Goal: Information Seeking & Learning: Learn about a topic

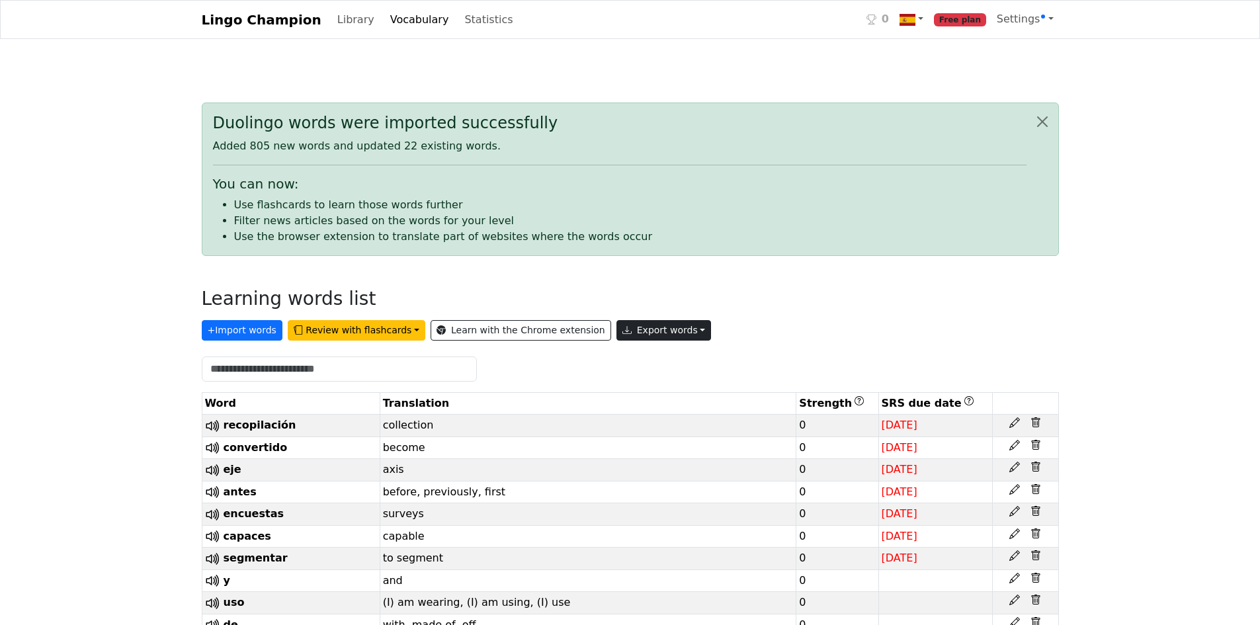
click at [604, 331] on button "Export words" at bounding box center [664, 330] width 95 height 21
click at [604, 382] on link "Tab-separated TXT file" at bounding box center [694, 379] width 155 height 21
click at [281, 21] on link "Lingo Champion" at bounding box center [262, 20] width 120 height 26
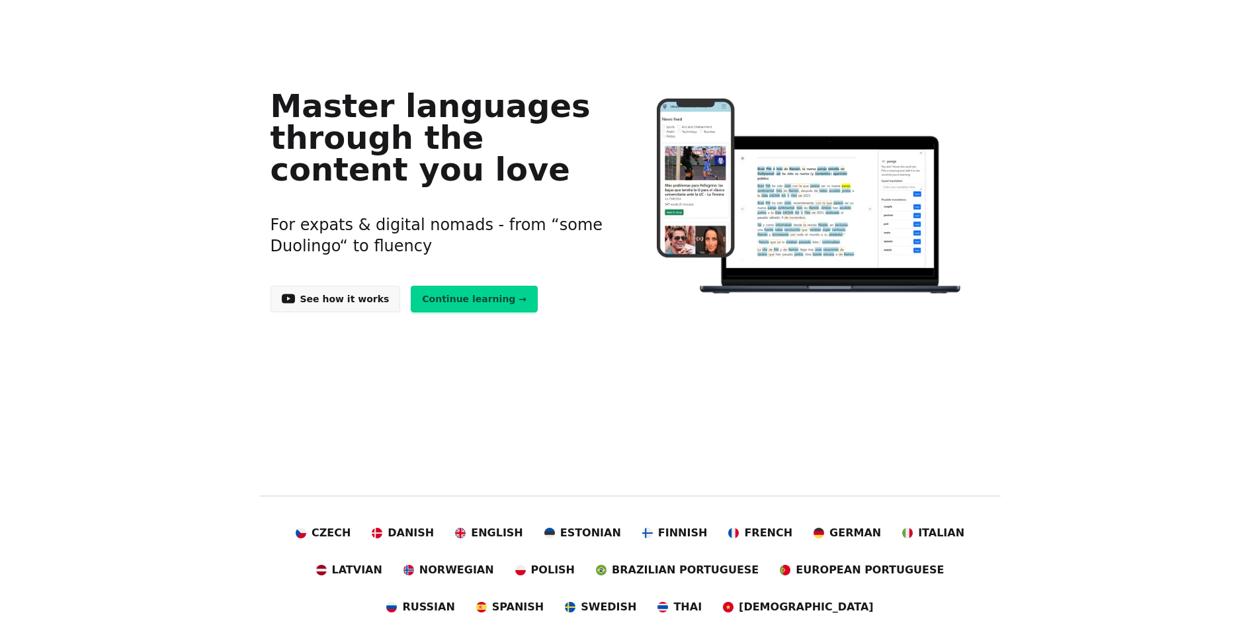
scroll to position [198, 0]
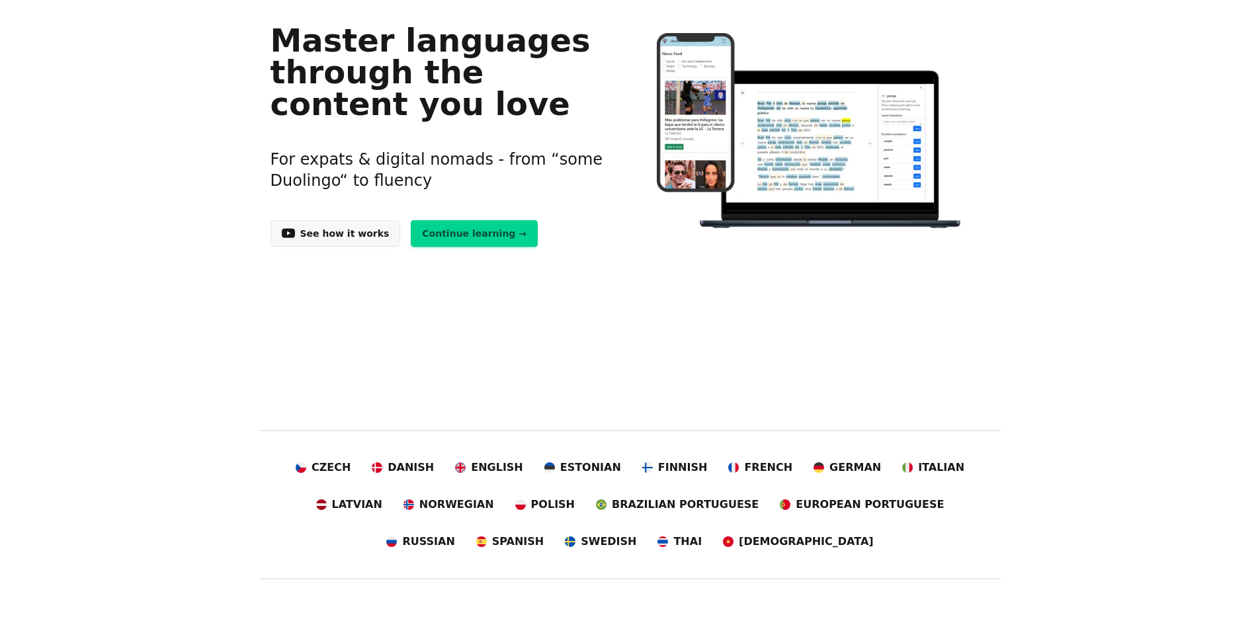
click at [446, 239] on link "Continue learning →" at bounding box center [474, 233] width 127 height 26
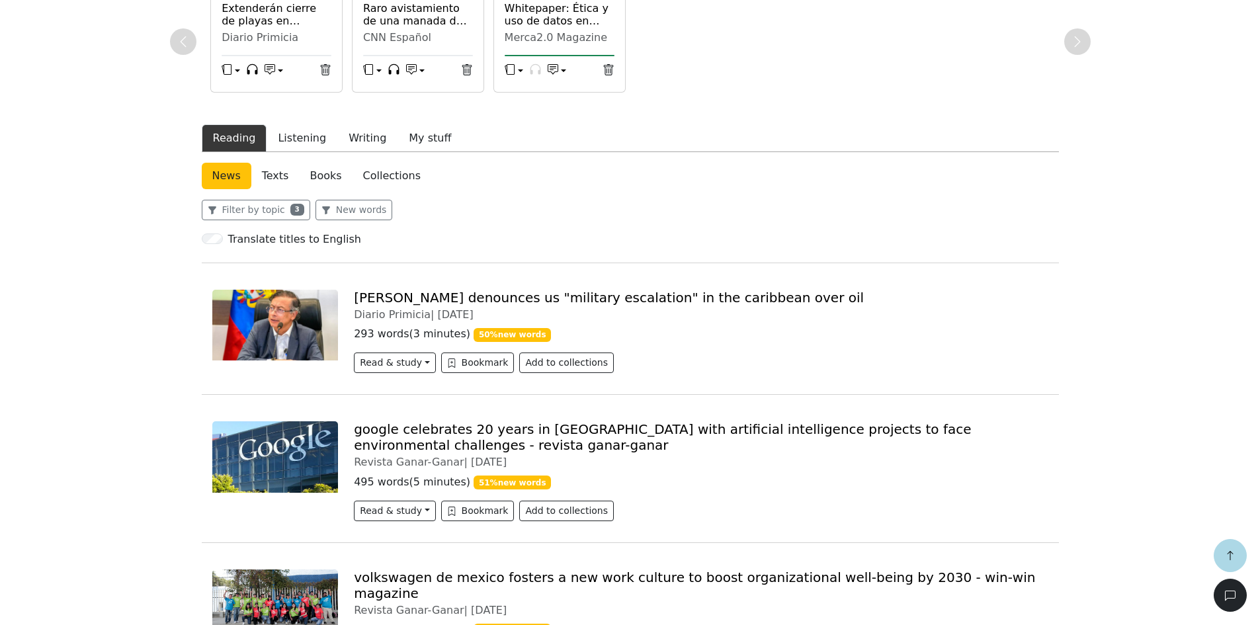
scroll to position [265, 0]
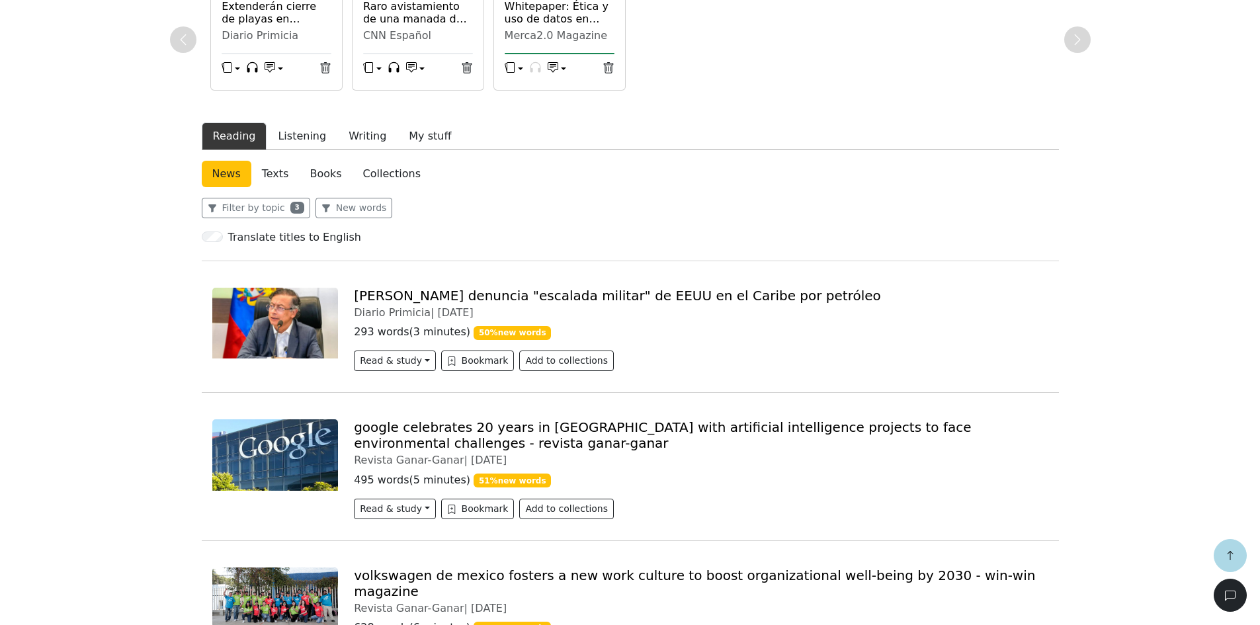
click at [445, 297] on link "[PERSON_NAME] denuncia "escalada militar" de EEUU en el Caribe por petróleo" at bounding box center [617, 296] width 527 height 16
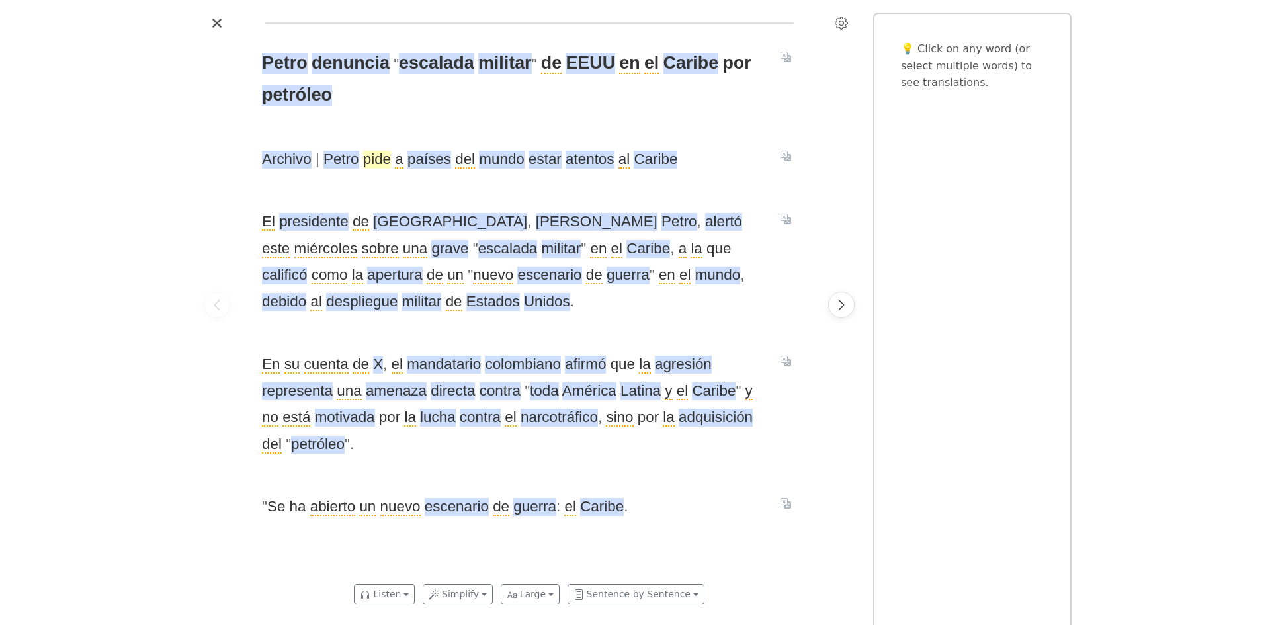
click at [378, 157] on span "pide" at bounding box center [377, 160] width 28 height 18
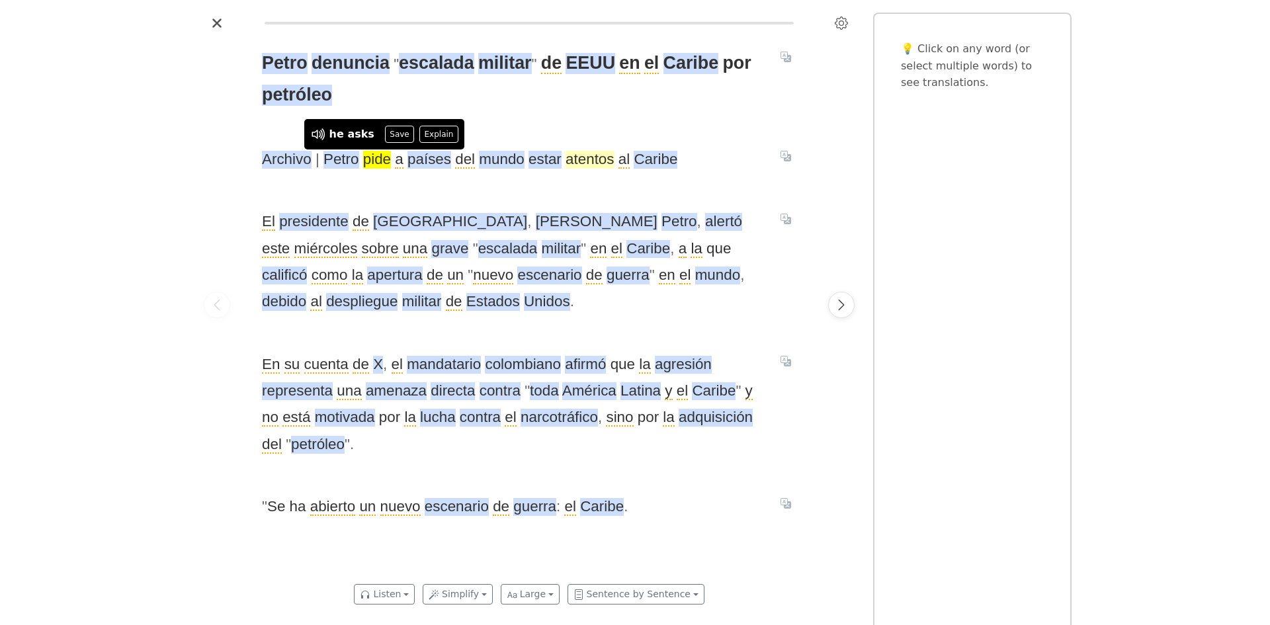
click at [584, 158] on span "atentos" at bounding box center [590, 160] width 48 height 18
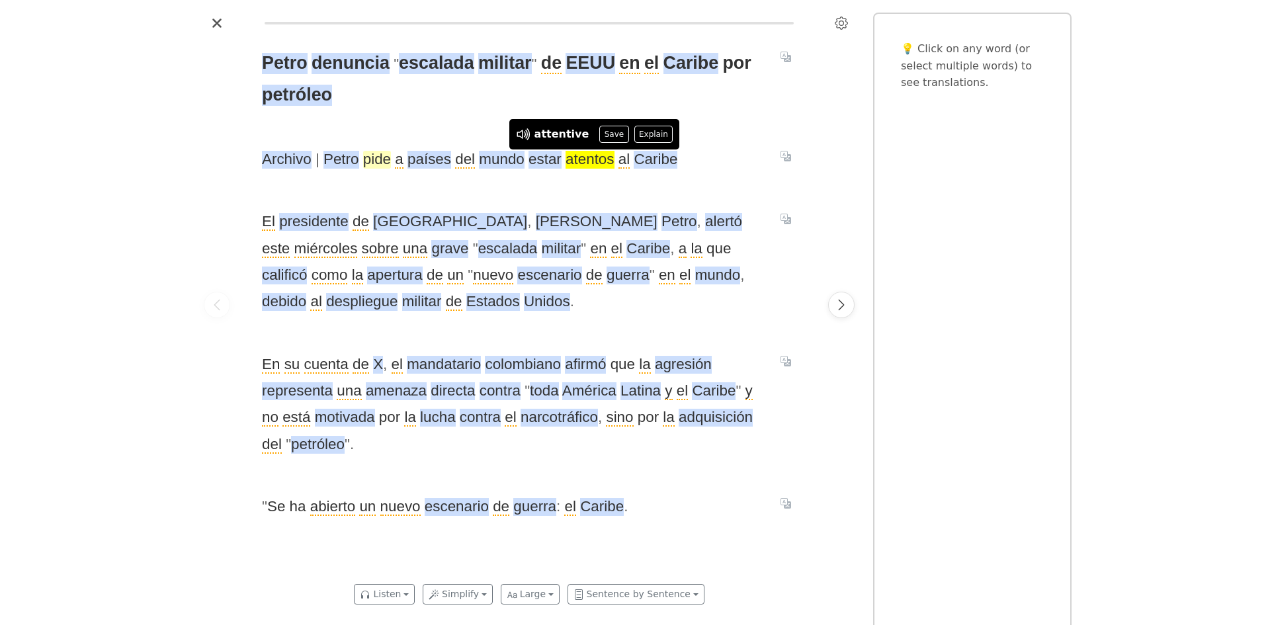
click at [372, 154] on span "pide" at bounding box center [377, 160] width 28 height 18
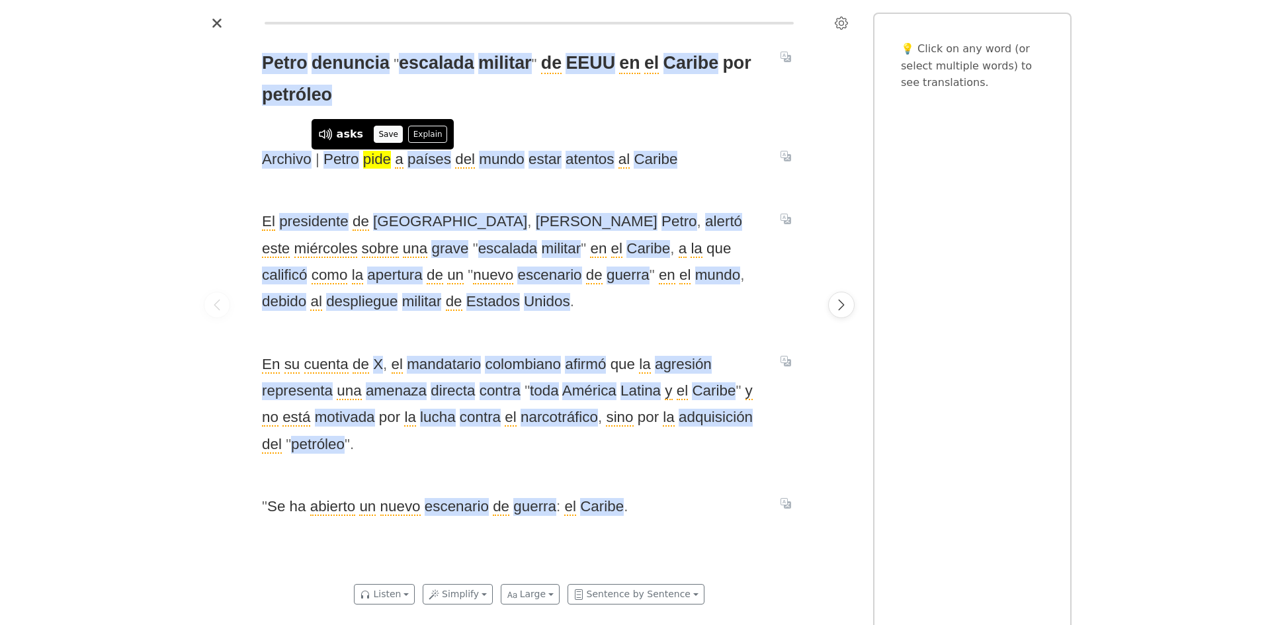
click at [380, 130] on button "Save" at bounding box center [388, 134] width 29 height 17
click at [583, 160] on span "atentos" at bounding box center [590, 160] width 48 height 18
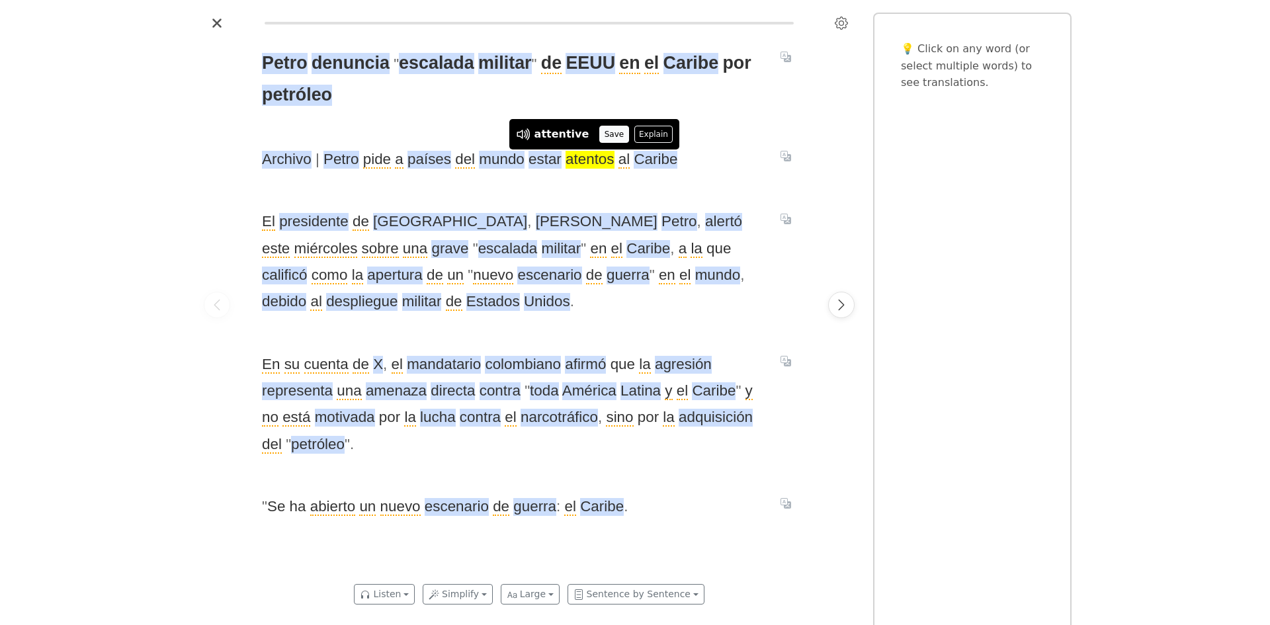
click at [599, 133] on button "Save" at bounding box center [613, 134] width 29 height 17
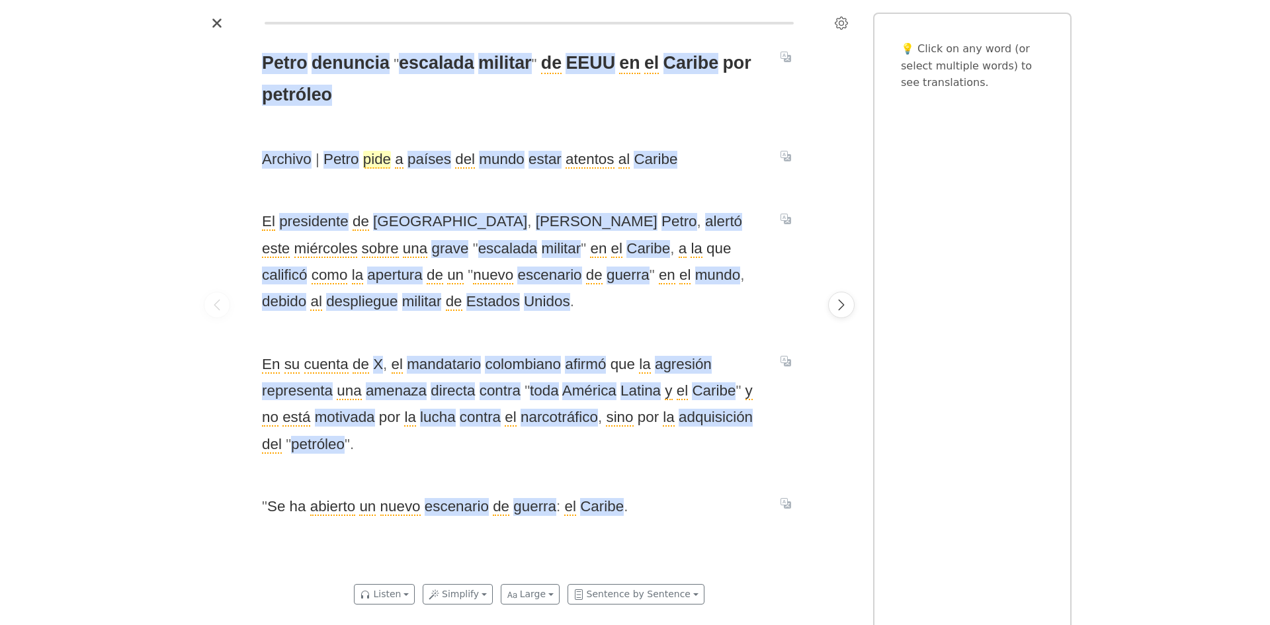
click at [378, 165] on span "pide" at bounding box center [377, 160] width 28 height 18
click at [585, 157] on span "atentos" at bounding box center [590, 160] width 48 height 18
click at [705, 222] on span "alertó" at bounding box center [723, 222] width 37 height 18
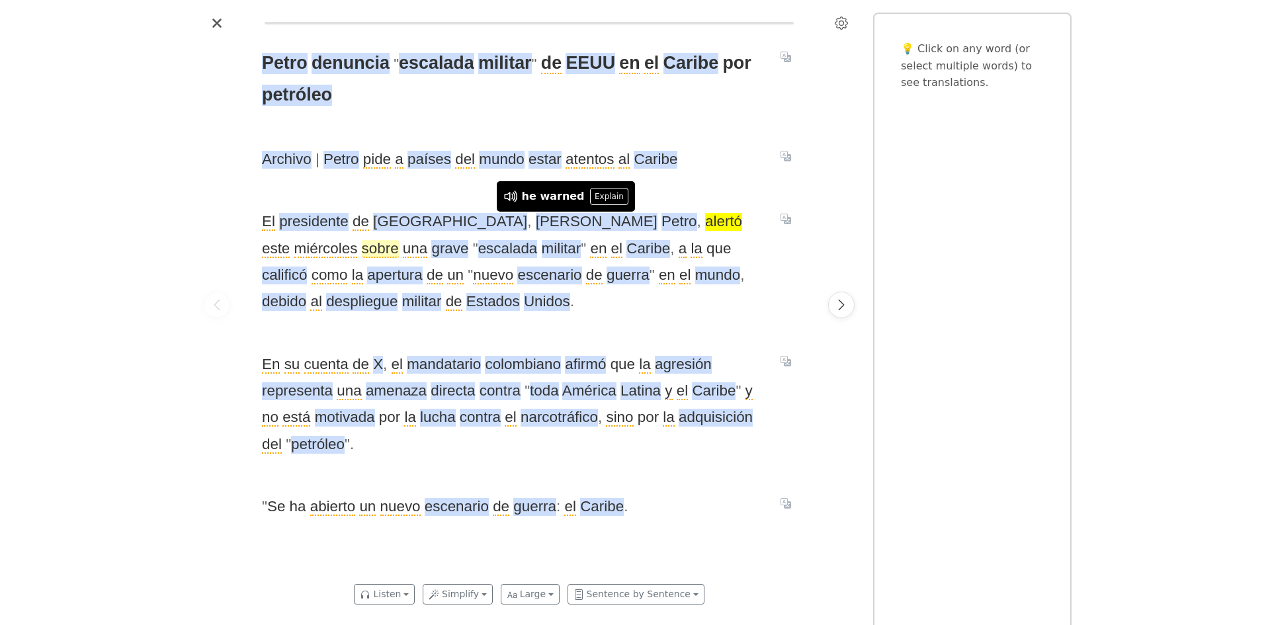
click at [399, 240] on span "sobre" at bounding box center [380, 249] width 37 height 18
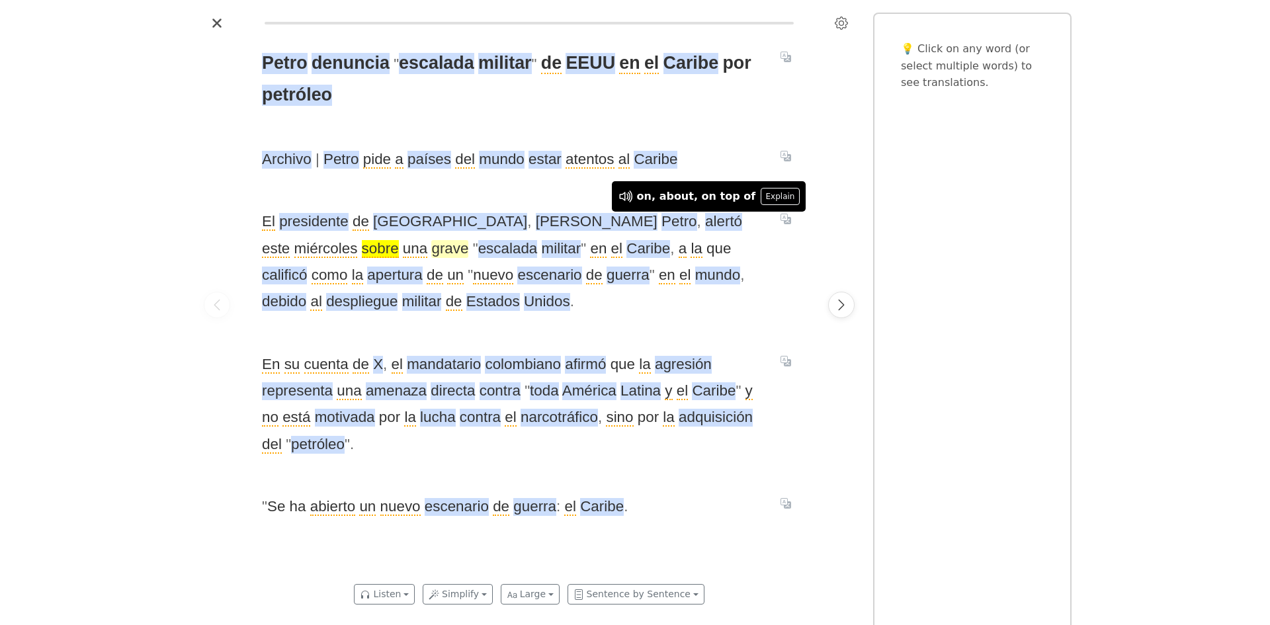
click at [431, 247] on span "grave" at bounding box center [449, 249] width 37 height 18
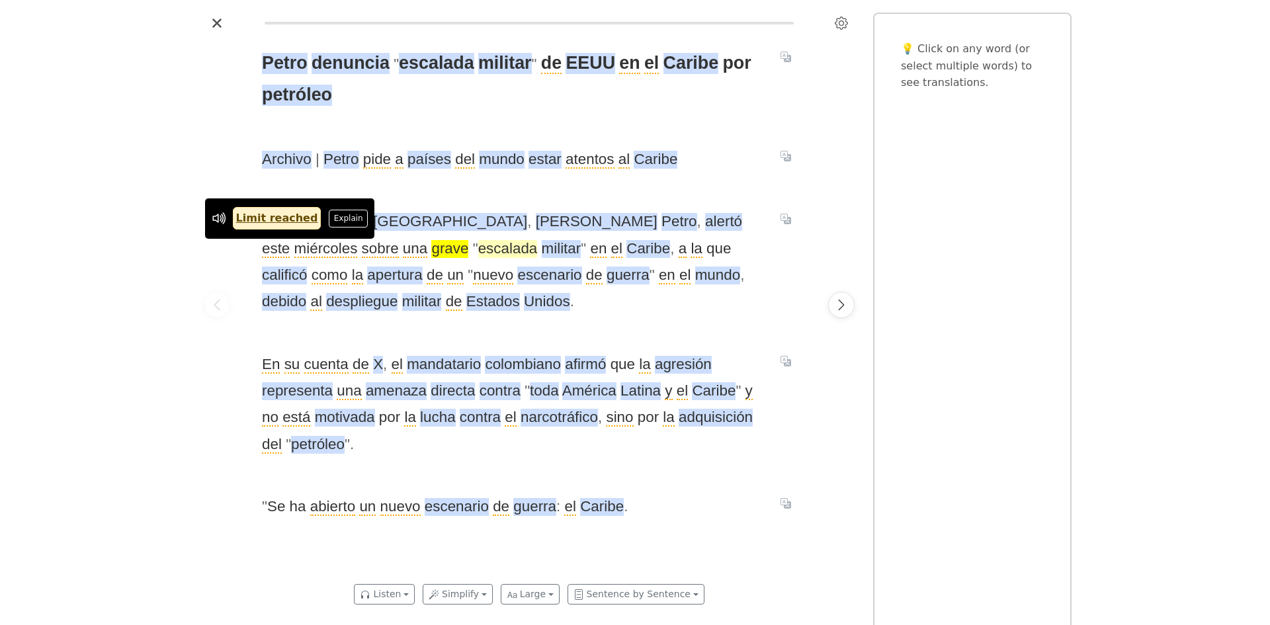
click at [478, 249] on span "escalada" at bounding box center [508, 249] width 60 height 18
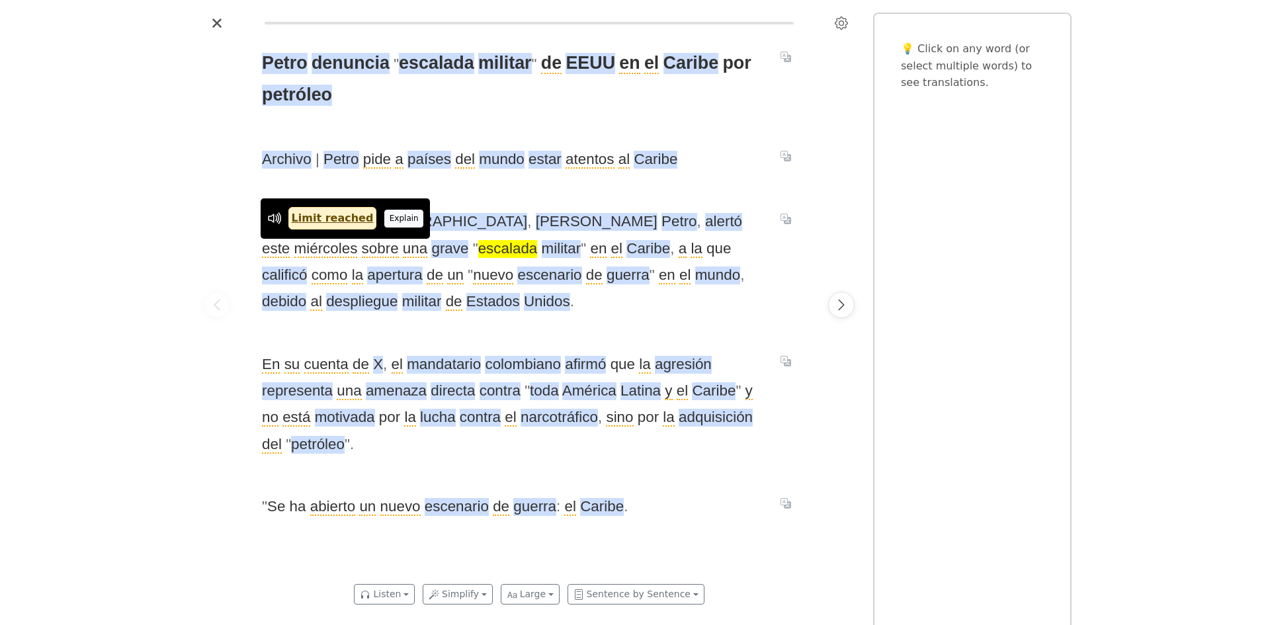
click at [384, 222] on button "Explain" at bounding box center [403, 218] width 39 height 17
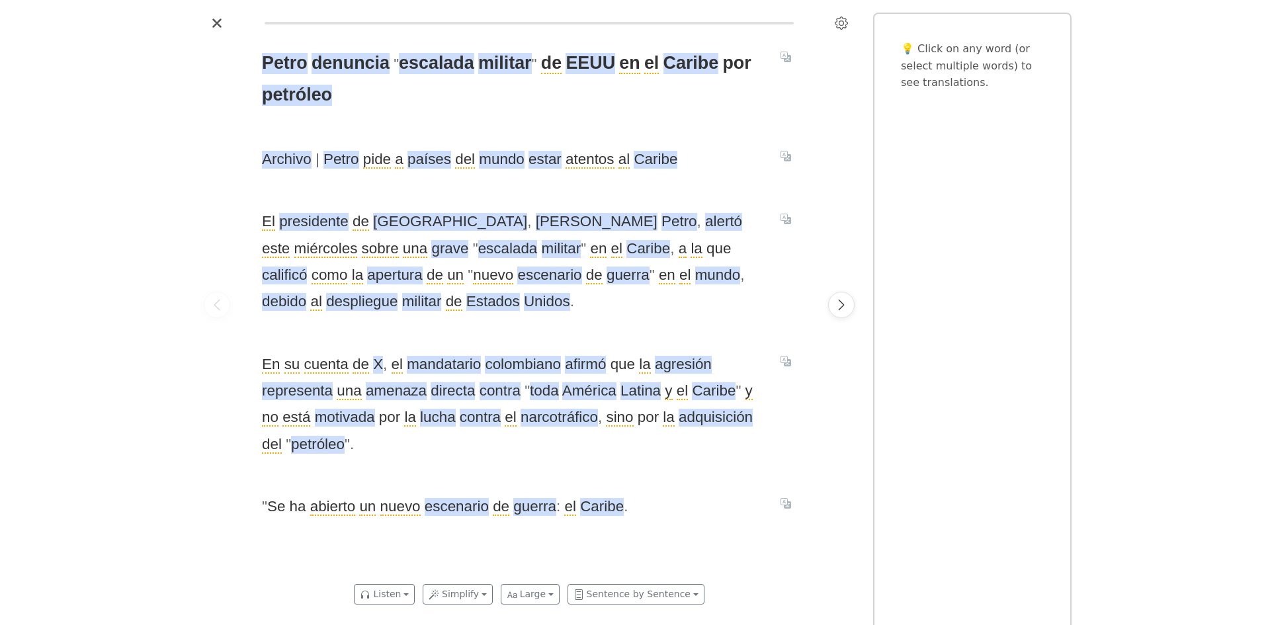
click at [481, 310] on span "El presidente de Colombia , [PERSON_NAME] , alertó este miércoles sobre una gra…" at bounding box center [513, 261] width 503 height 107
click at [408, 598] on button "Listen" at bounding box center [384, 594] width 61 height 21
click at [413, 525] on link "Generate audio for the content" at bounding box center [448, 523] width 186 height 21
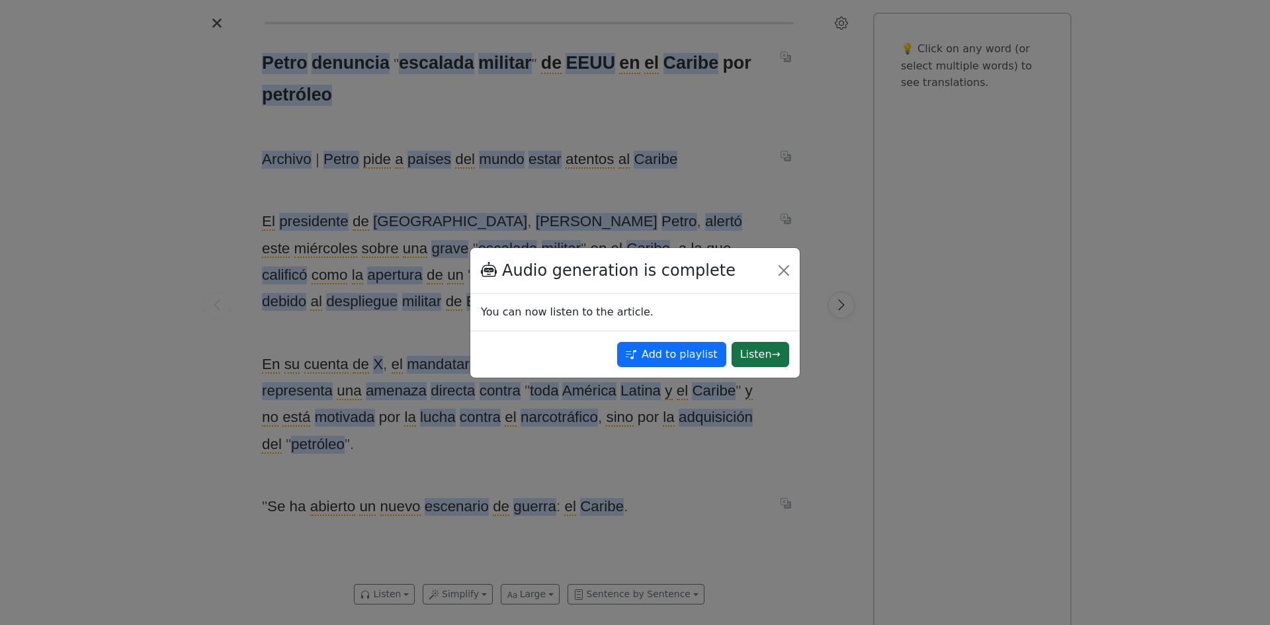
click at [752, 355] on button "Listen →" at bounding box center [761, 354] width 58 height 25
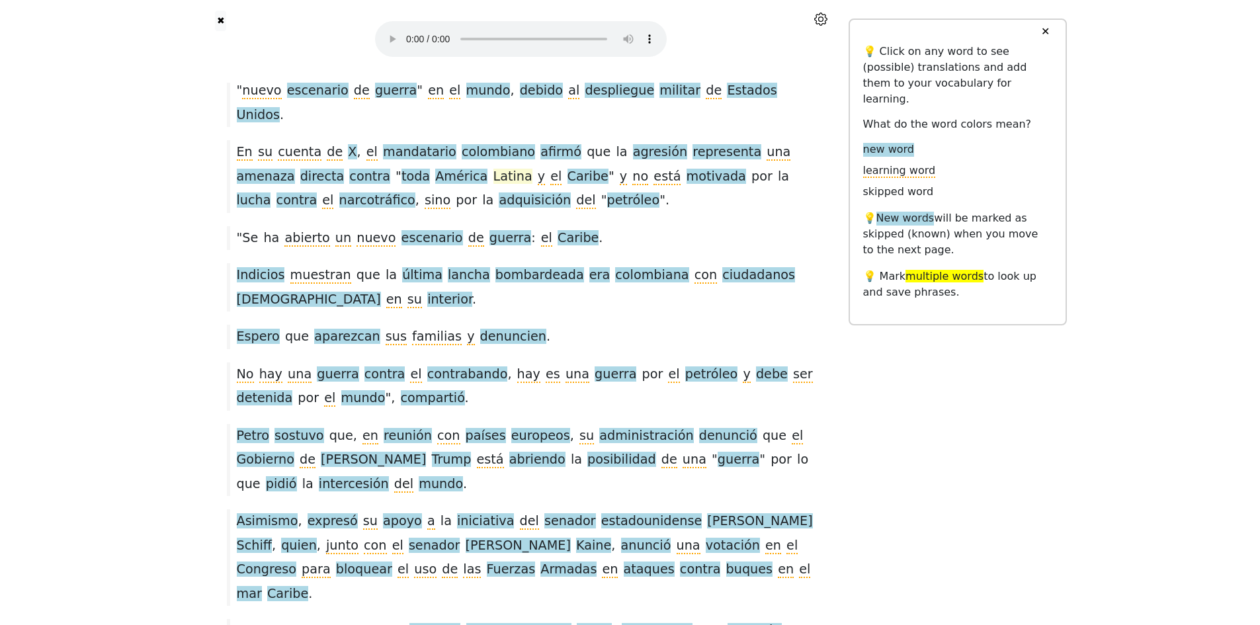
scroll to position [414, 0]
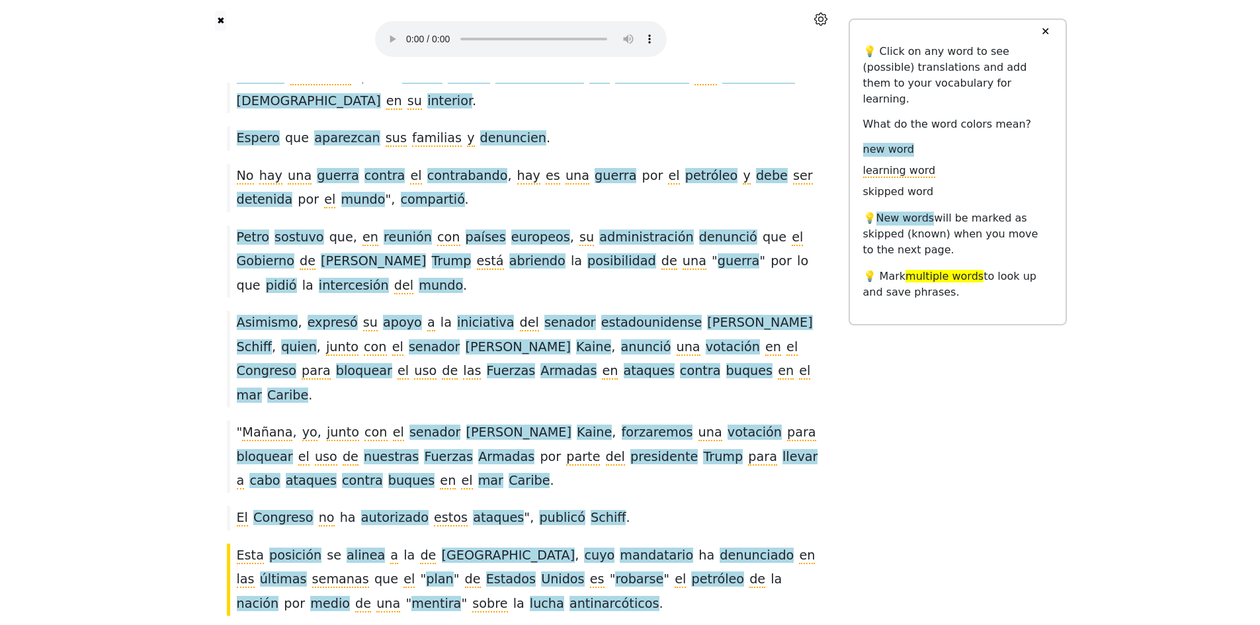
click at [374, 168] on span "contra" at bounding box center [385, 176] width 41 height 17
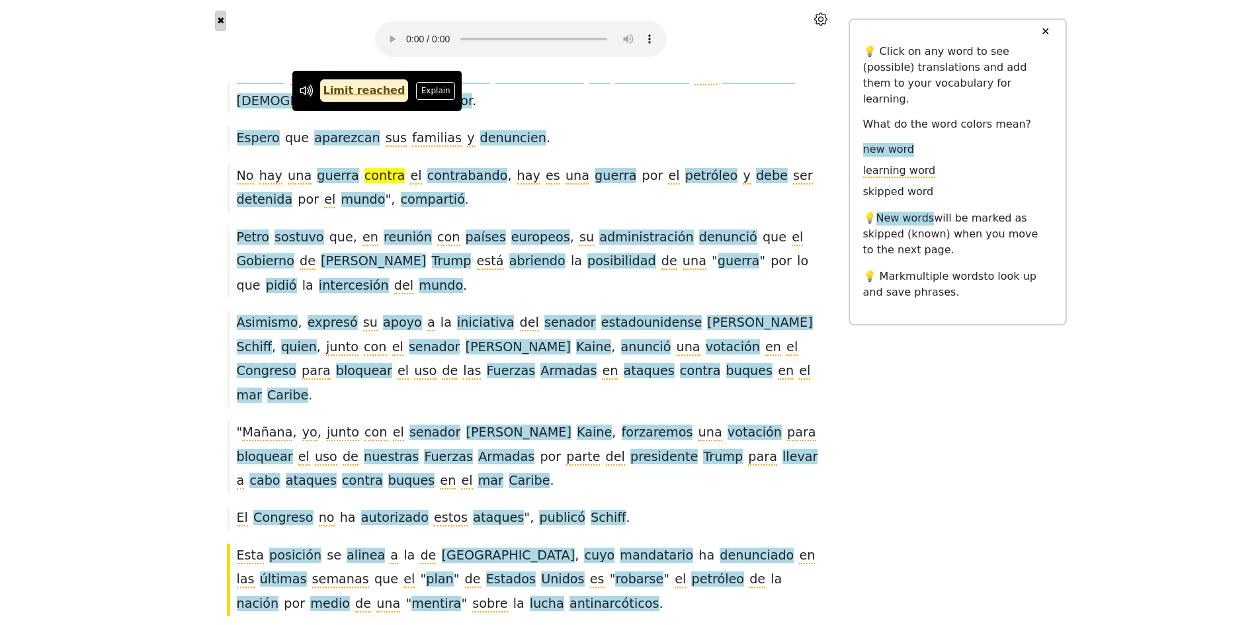
click at [223, 20] on button "✖" at bounding box center [220, 21] width 11 height 21
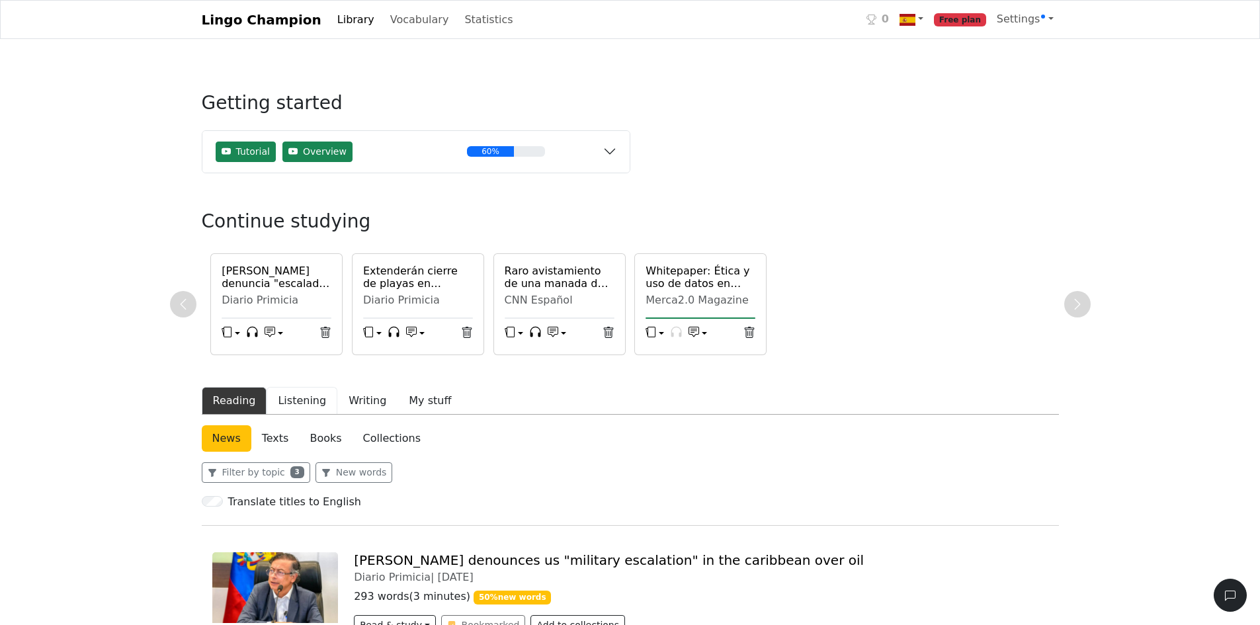
click at [296, 400] on button "Listening" at bounding box center [302, 401] width 71 height 28
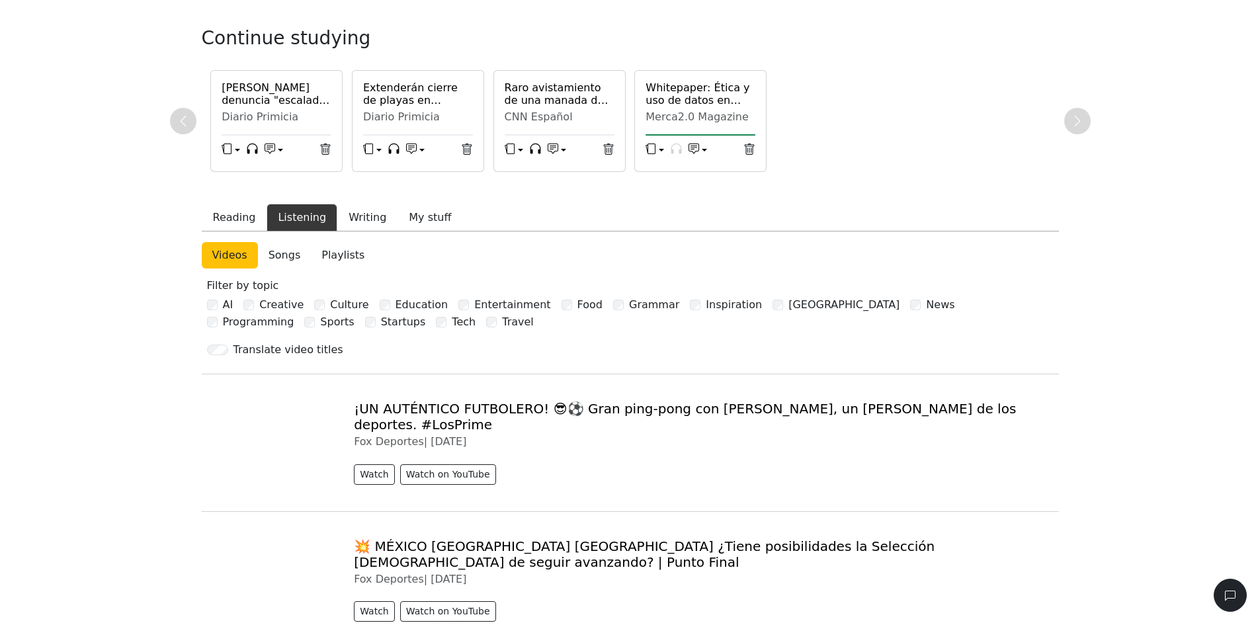
scroll to position [198, 0]
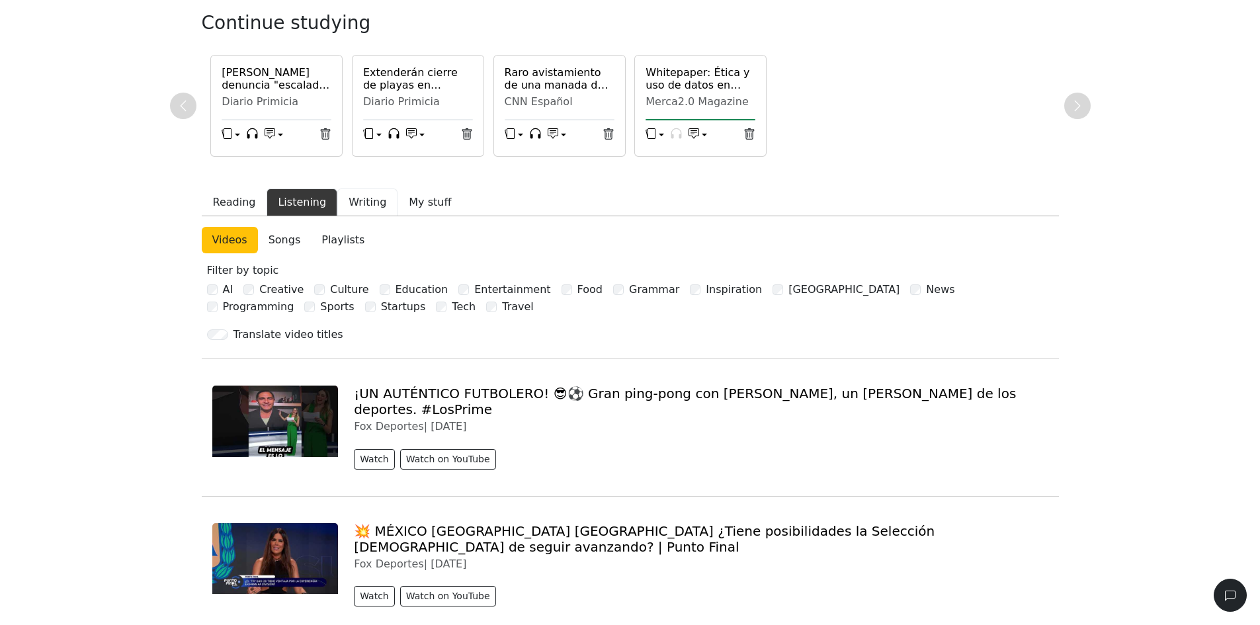
click at [337, 206] on button "Writing" at bounding box center [367, 203] width 60 height 28
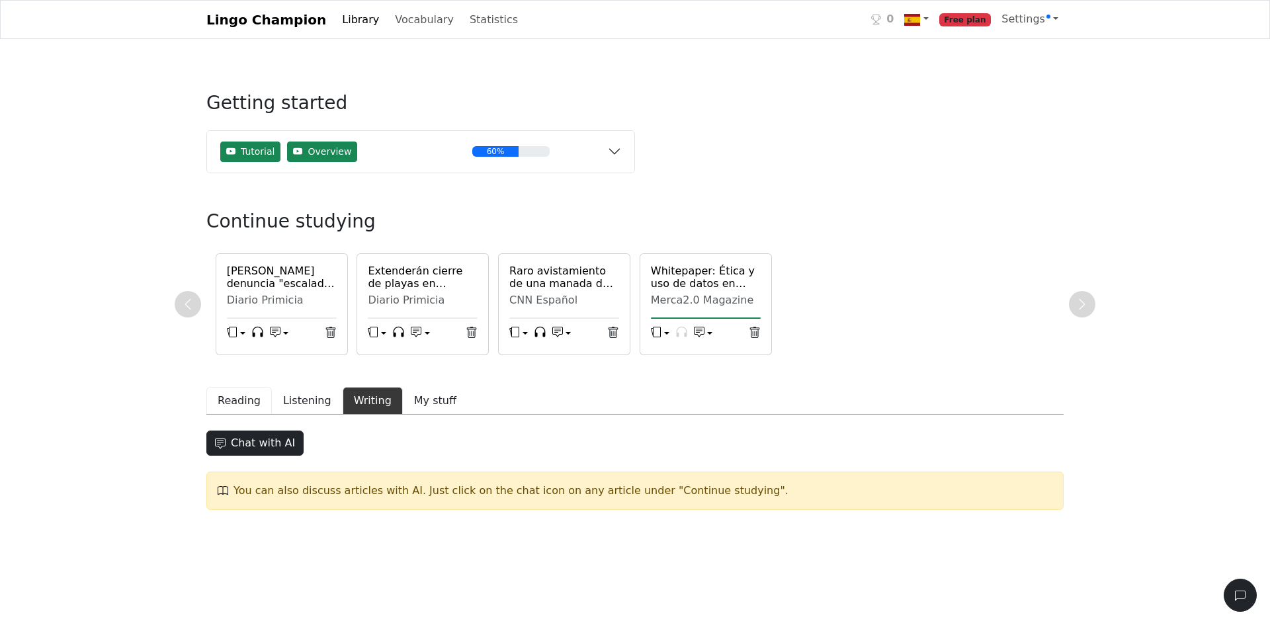
click at [234, 395] on button "Reading" at bounding box center [238, 401] width 65 height 28
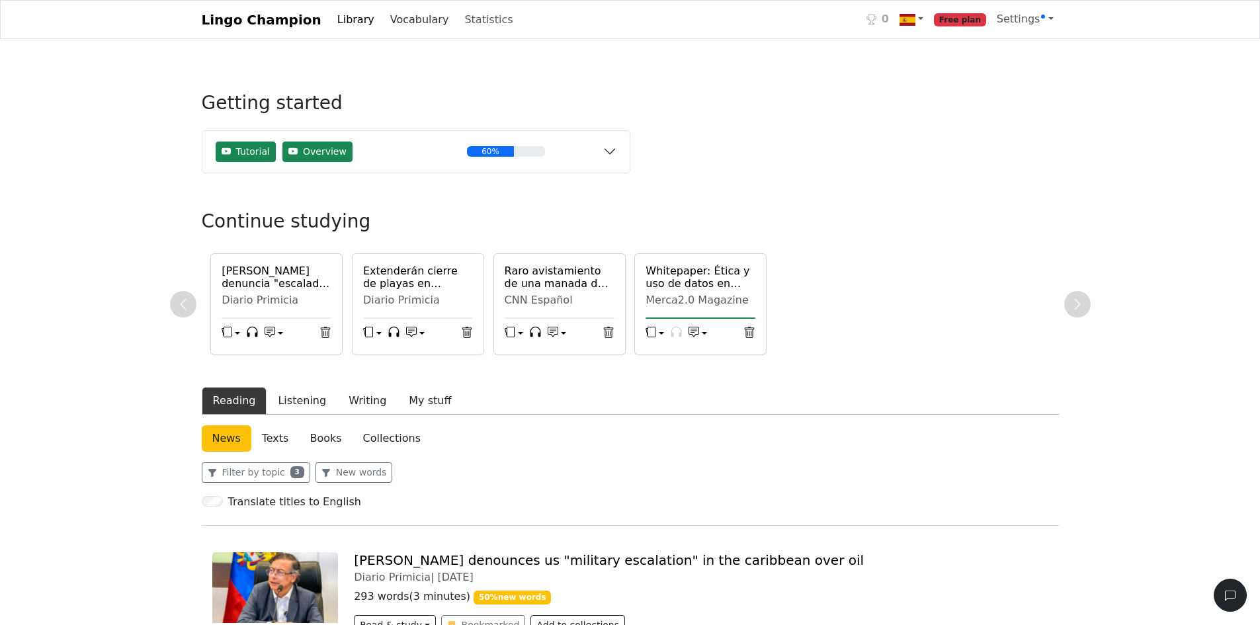
click at [392, 22] on link "Vocabulary" at bounding box center [419, 20] width 69 height 26
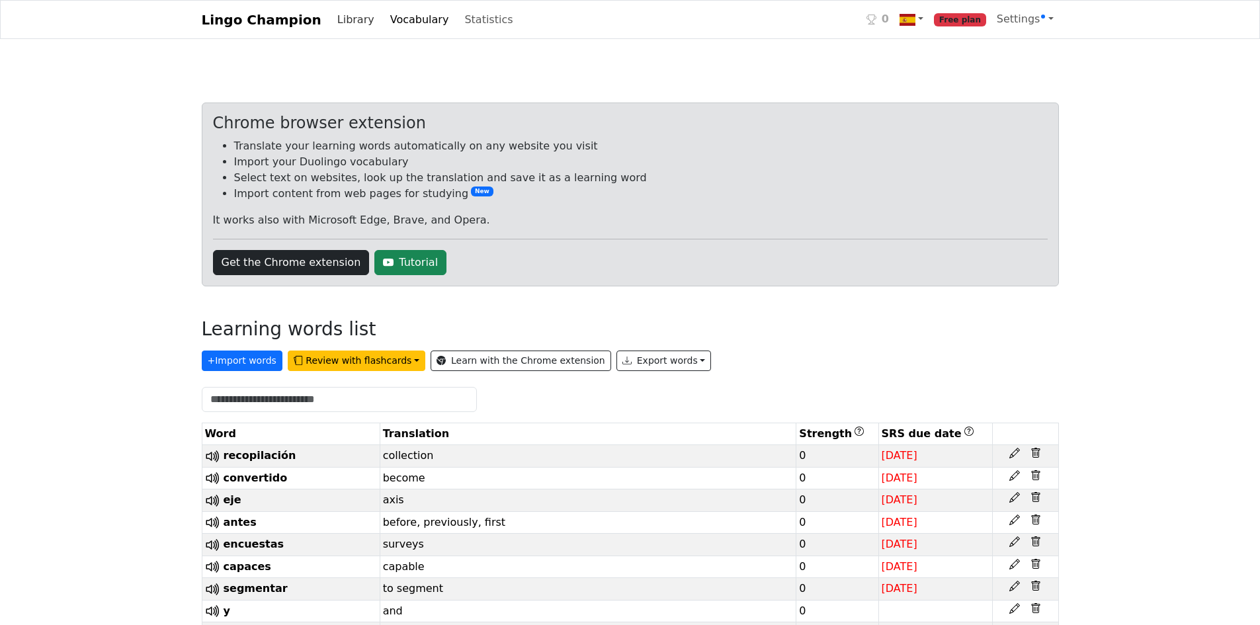
click at [332, 21] on link "Library" at bounding box center [356, 20] width 48 height 26
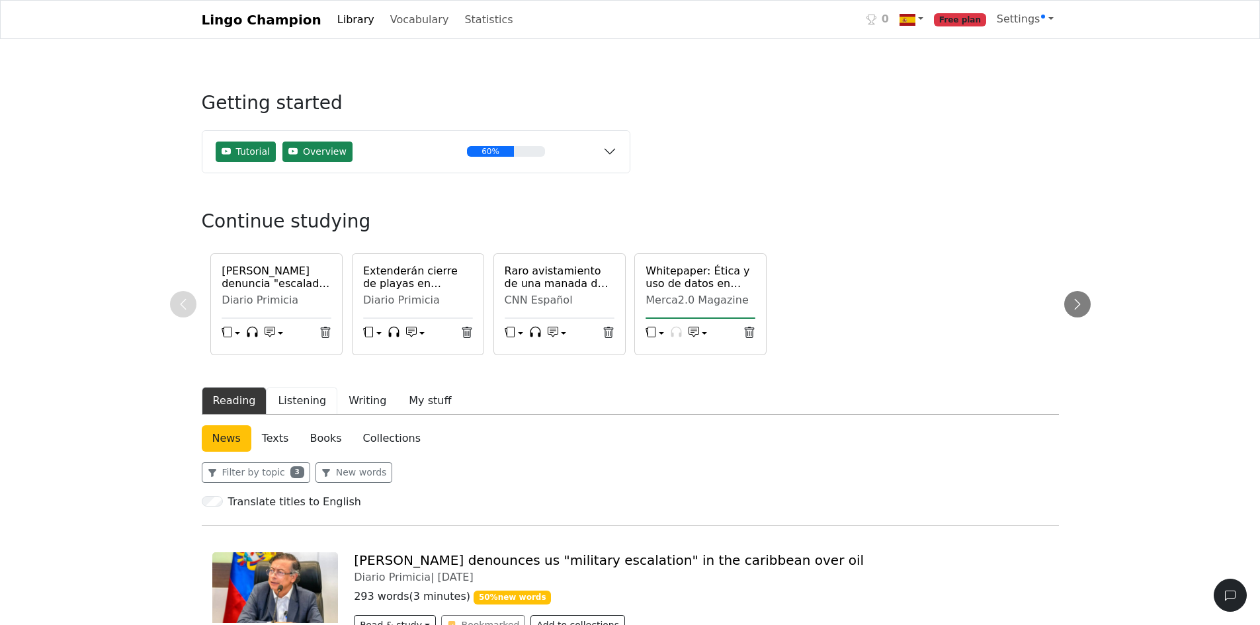
click at [303, 400] on button "Listening" at bounding box center [302, 401] width 71 height 28
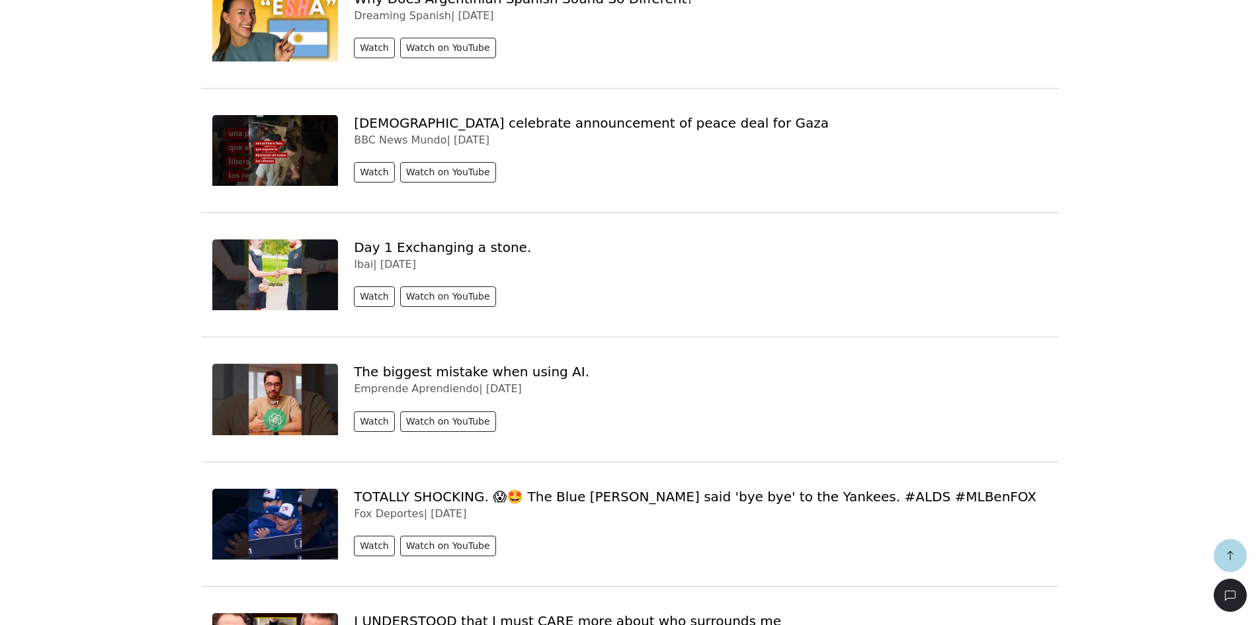
scroll to position [1852, 0]
click at [372, 286] on button "Watch" at bounding box center [374, 296] width 41 height 21
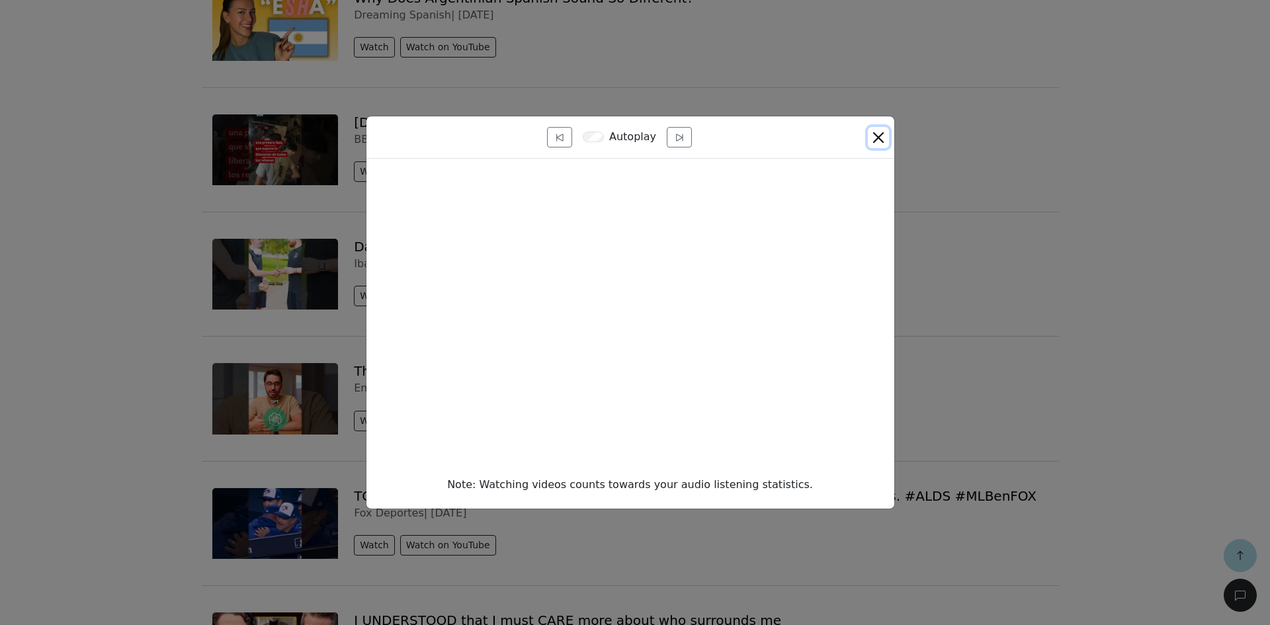
click at [881, 131] on button "Close" at bounding box center [878, 137] width 21 height 21
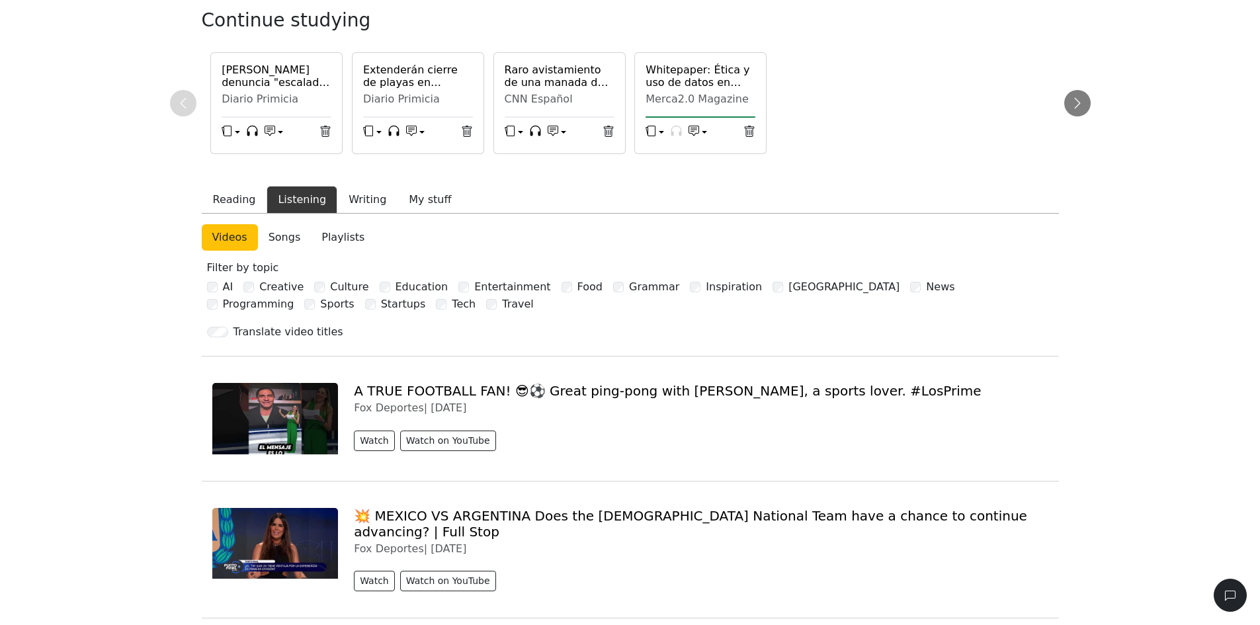
scroll to position [0, 0]
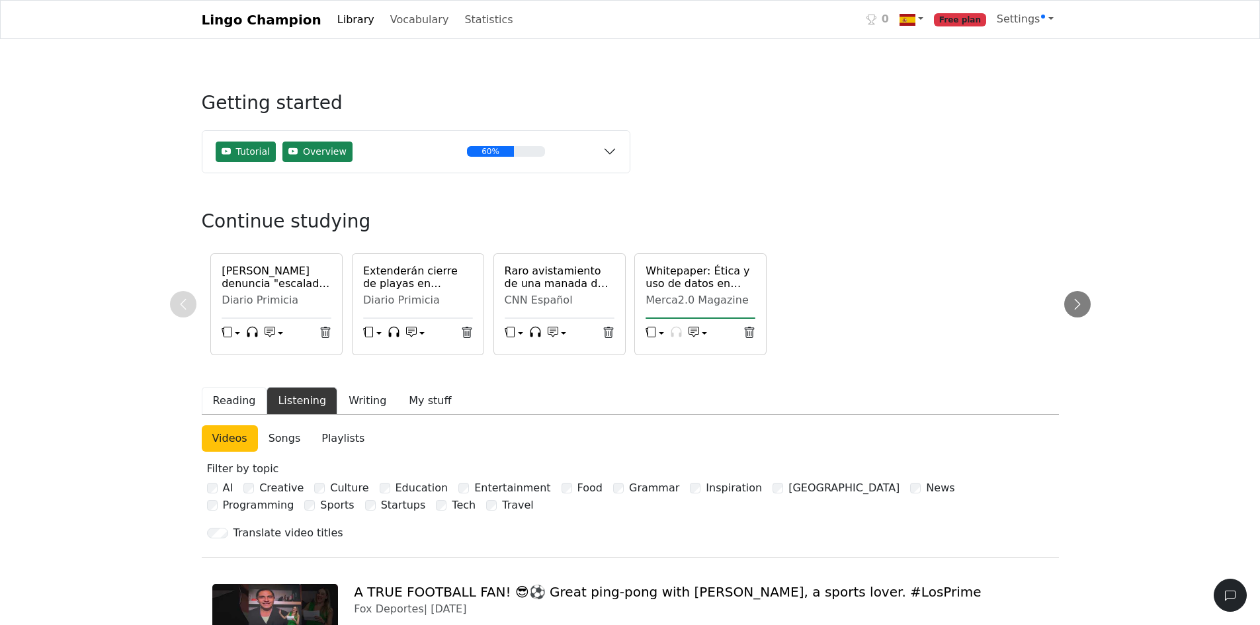
click at [239, 402] on button "Reading" at bounding box center [234, 401] width 65 height 28
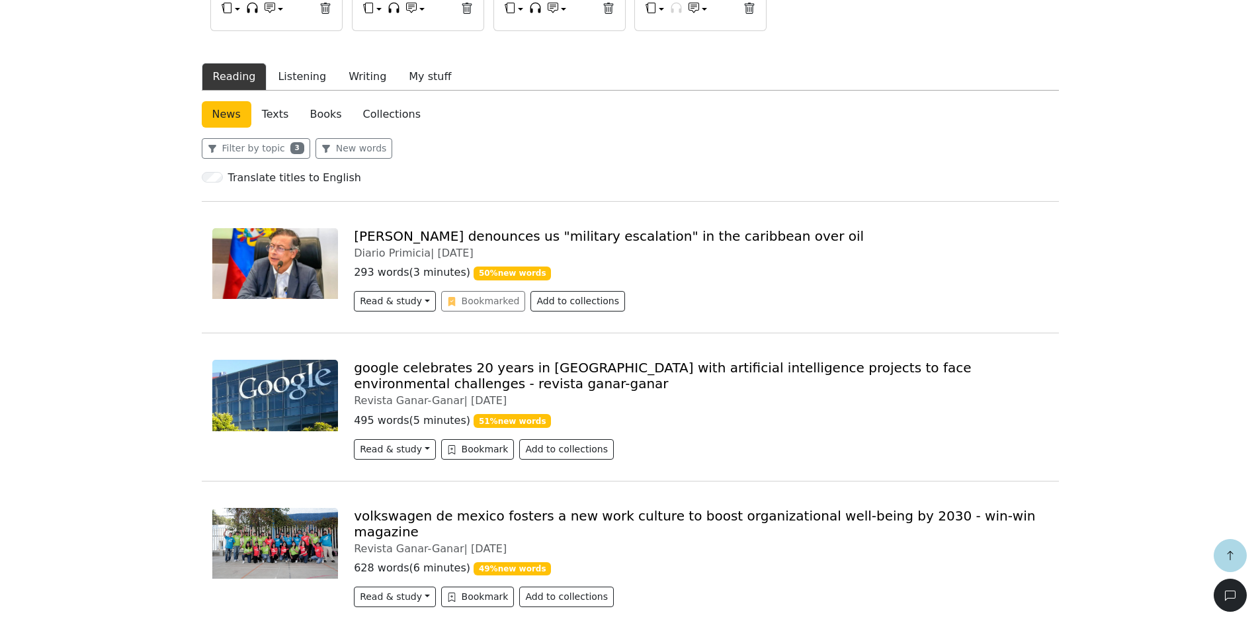
scroll to position [331, 0]
